Goal: Information Seeking & Learning: Check status

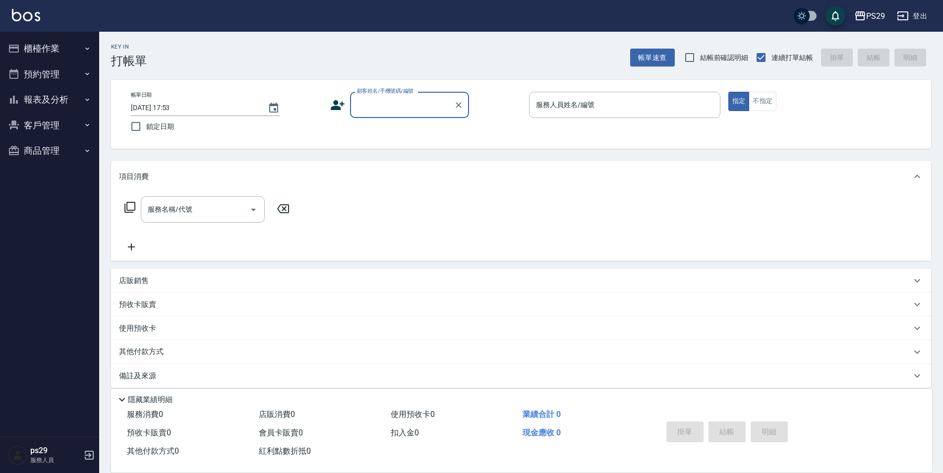
click at [61, 98] on button "報表及分析" at bounding box center [49, 100] width 91 height 26
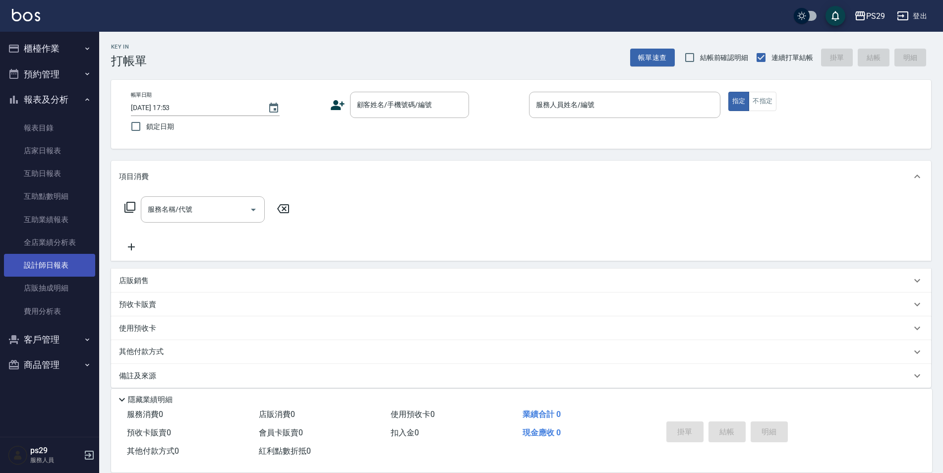
click at [57, 271] on link "設計師日報表" at bounding box center [49, 265] width 91 height 23
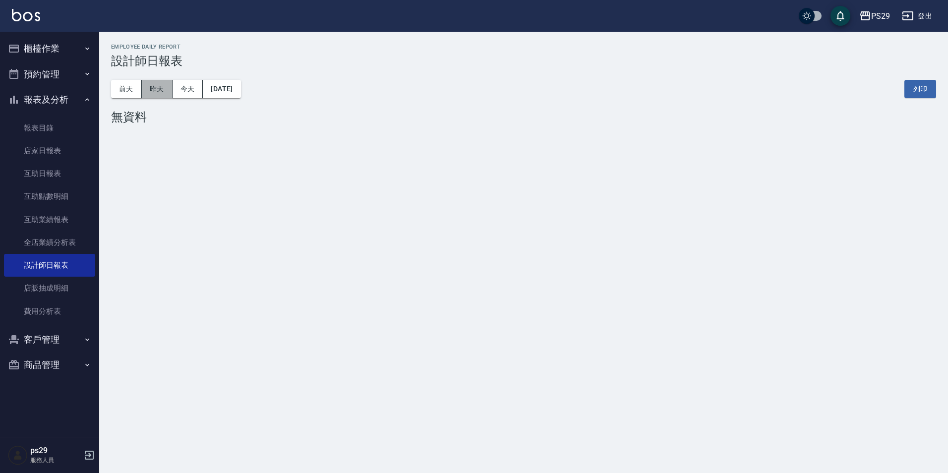
click at [156, 97] on button "昨天" at bounding box center [157, 89] width 31 height 18
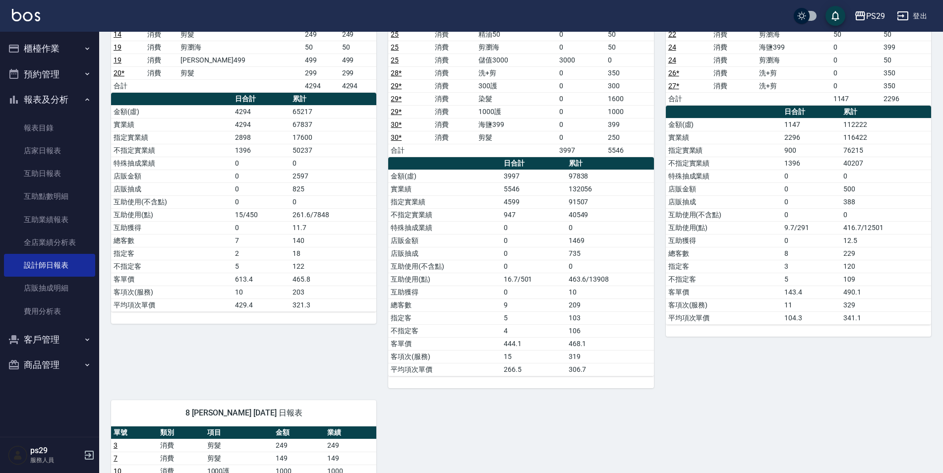
scroll to position [50, 0]
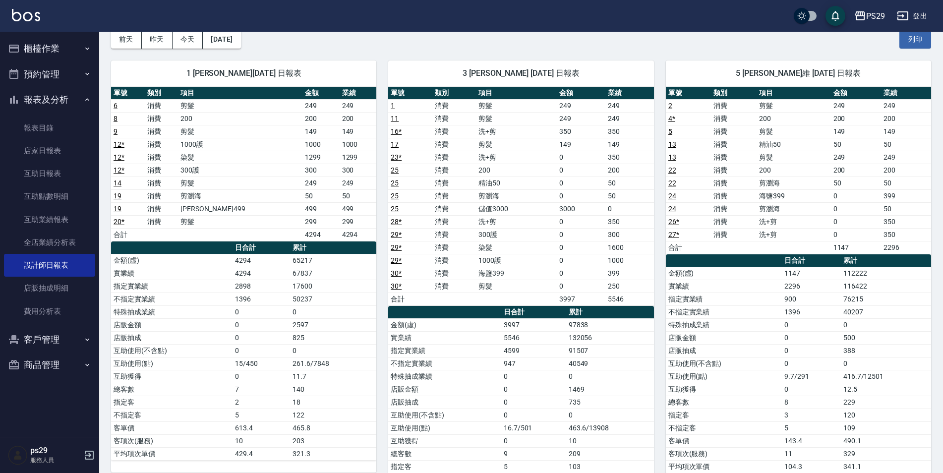
click at [29, 16] on img at bounding box center [26, 15] width 28 height 12
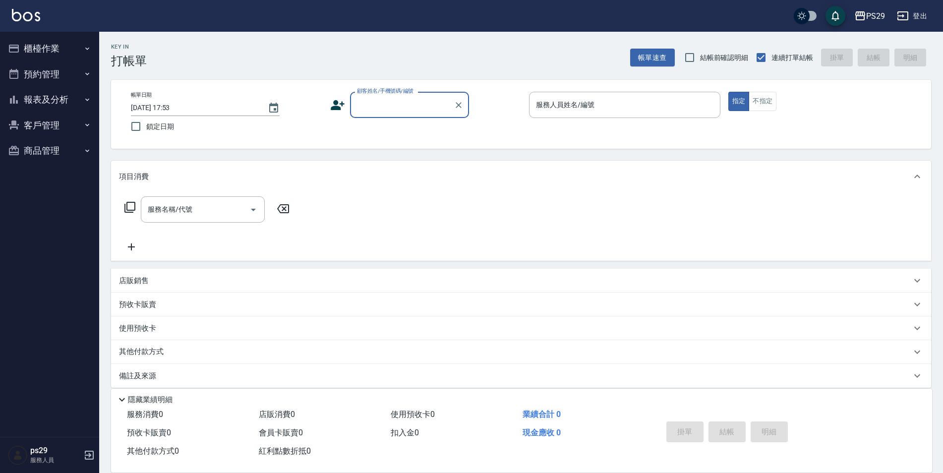
click at [60, 102] on button "報表及分析" at bounding box center [49, 100] width 91 height 26
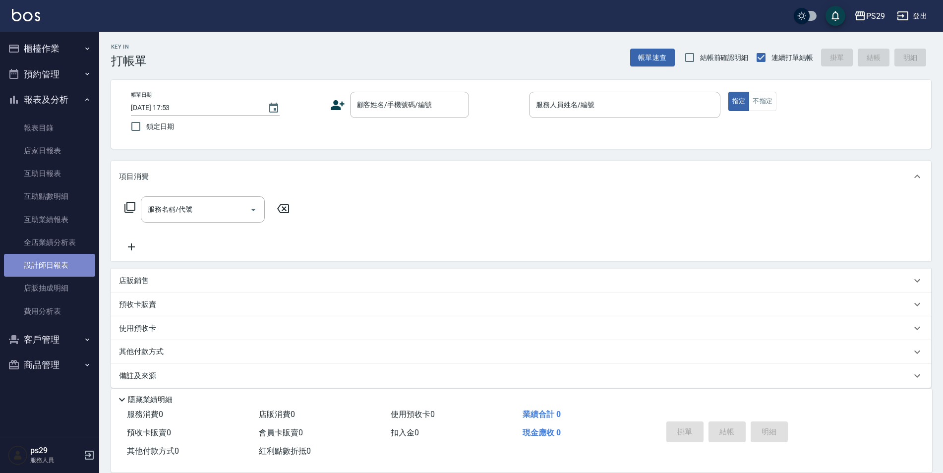
click at [44, 269] on link "設計師日報表" at bounding box center [49, 265] width 91 height 23
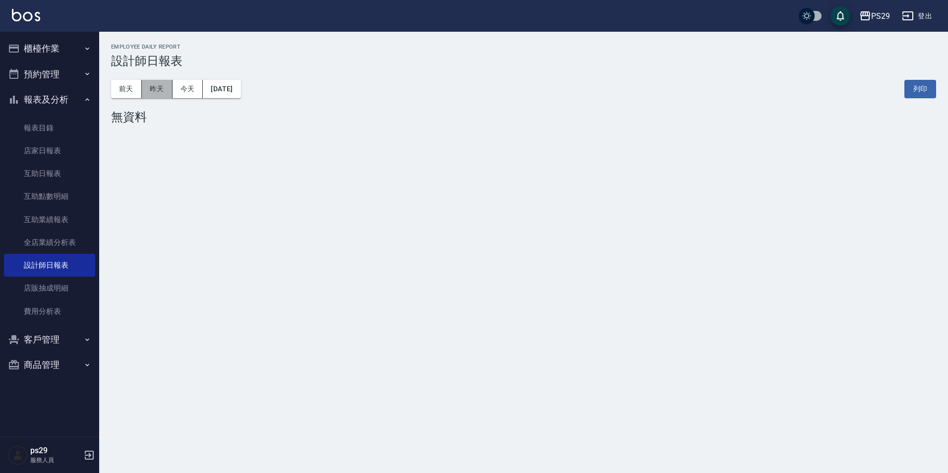
click at [162, 90] on button "昨天" at bounding box center [157, 89] width 31 height 18
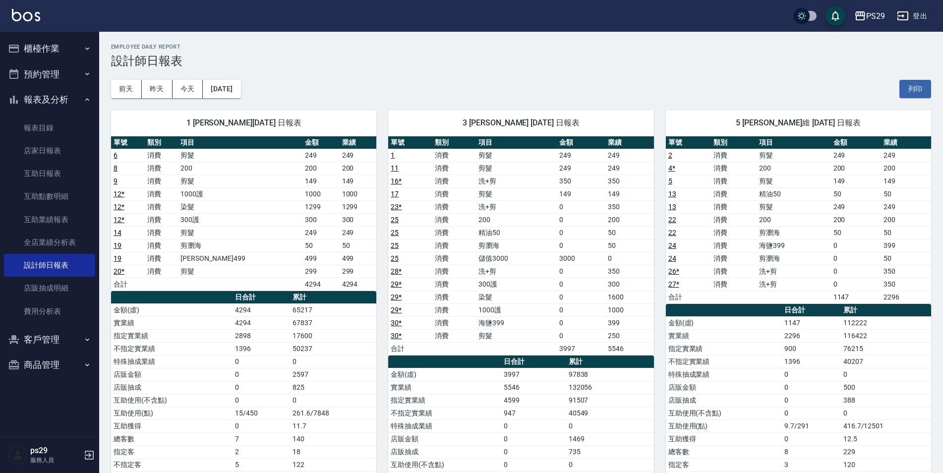
click at [31, 29] on div "PS29 登出" at bounding box center [471, 16] width 943 height 32
click at [30, 16] on img at bounding box center [26, 15] width 28 height 12
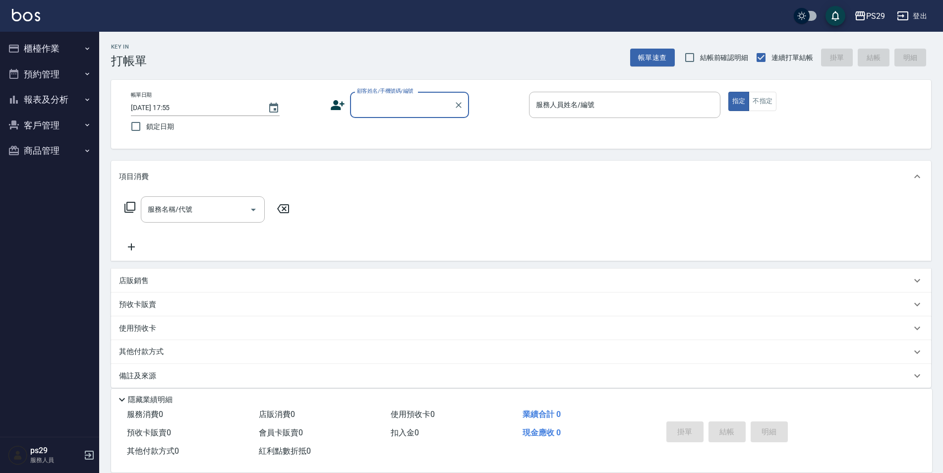
click at [33, 9] on img at bounding box center [26, 15] width 28 height 12
click at [75, 91] on button "報表及分析" at bounding box center [49, 100] width 91 height 26
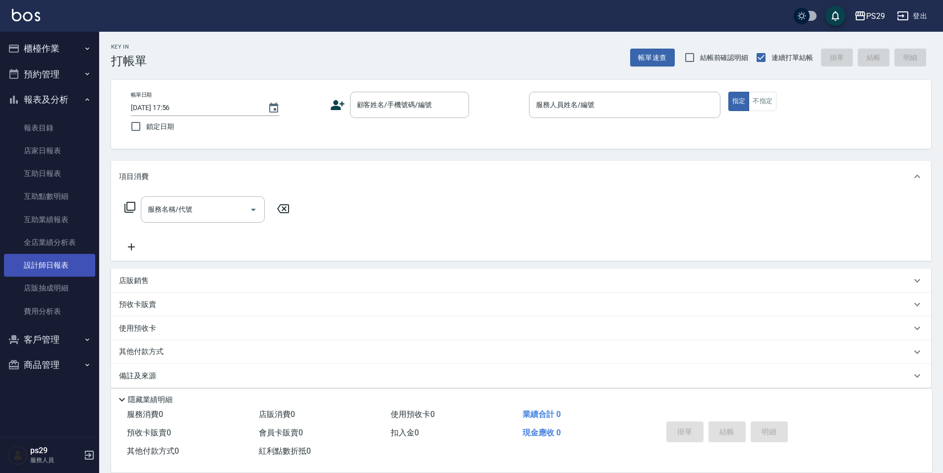
click at [62, 259] on link "設計師日報表" at bounding box center [49, 265] width 91 height 23
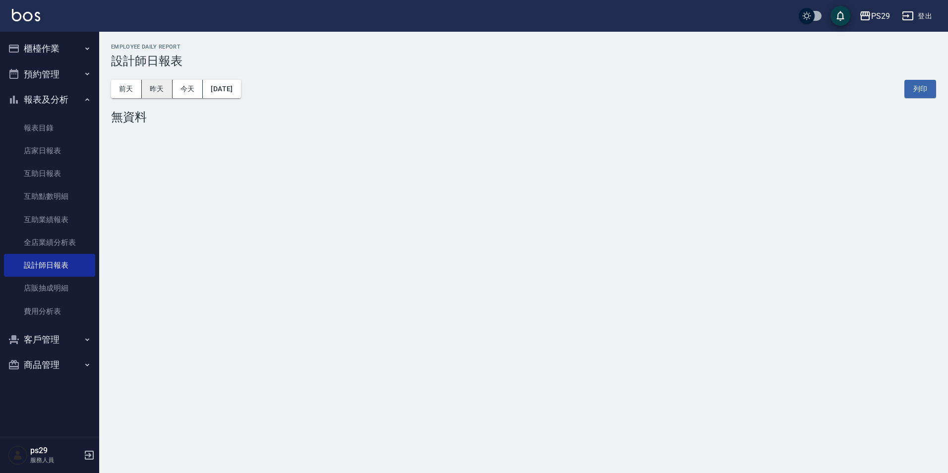
click at [155, 94] on button "昨天" at bounding box center [157, 89] width 31 height 18
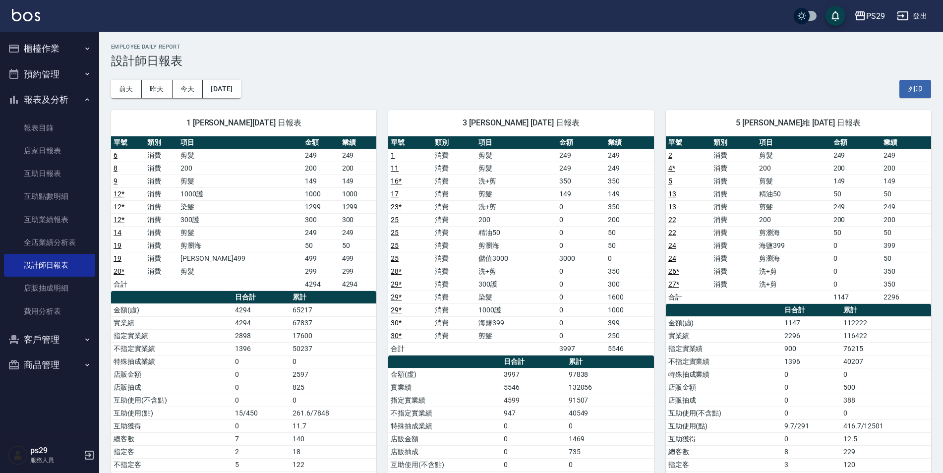
click at [33, 19] on img at bounding box center [26, 15] width 28 height 12
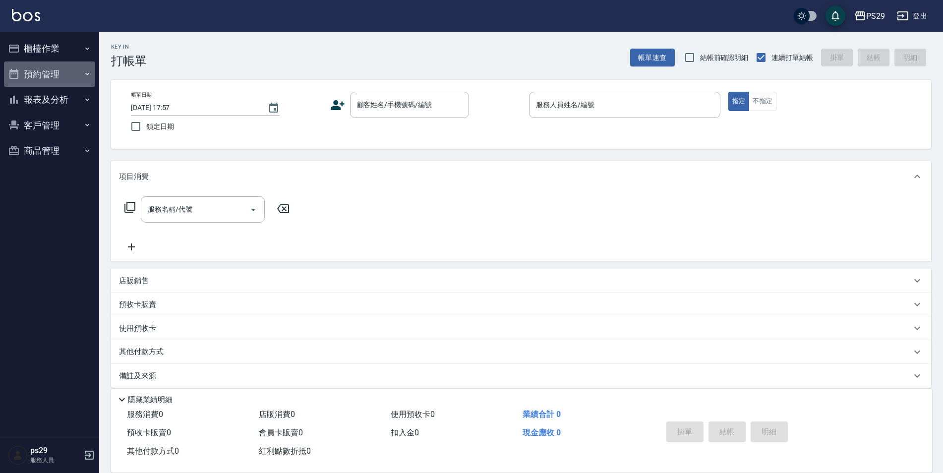
click at [65, 81] on button "預約管理" at bounding box center [49, 74] width 91 height 26
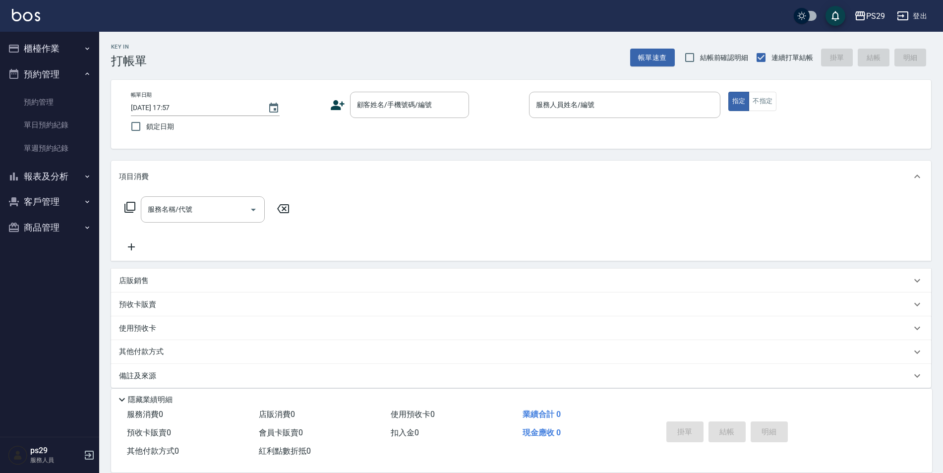
click at [72, 72] on button "預約管理" at bounding box center [49, 74] width 91 height 26
